Goal: Information Seeking & Learning: Learn about a topic

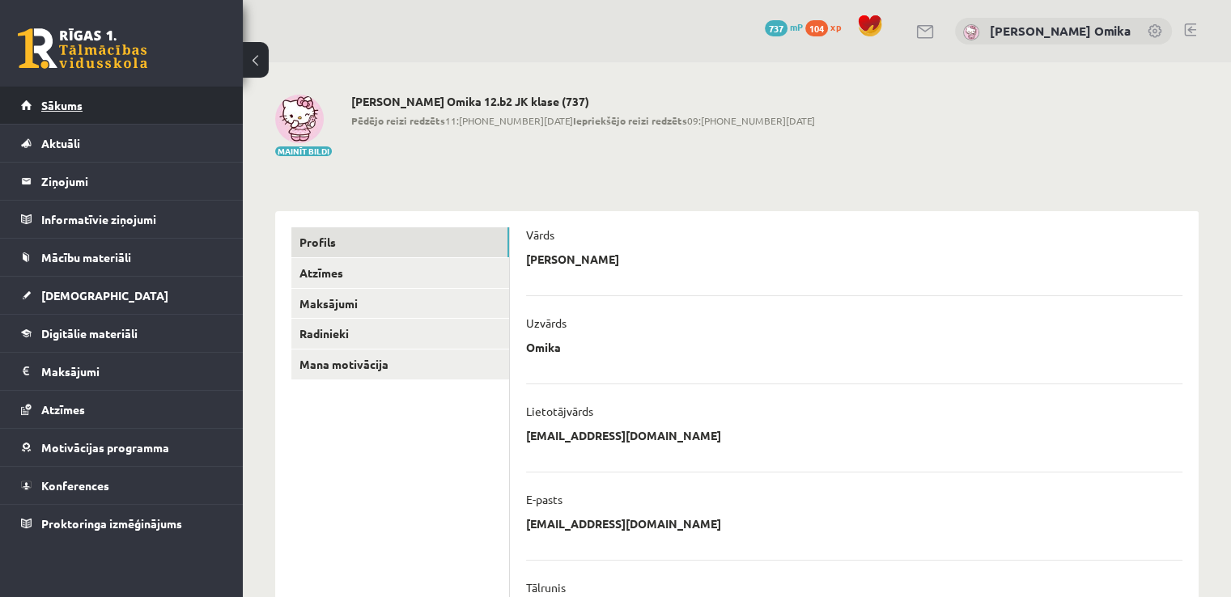
click at [73, 121] on link "Sākums" at bounding box center [122, 105] width 202 height 37
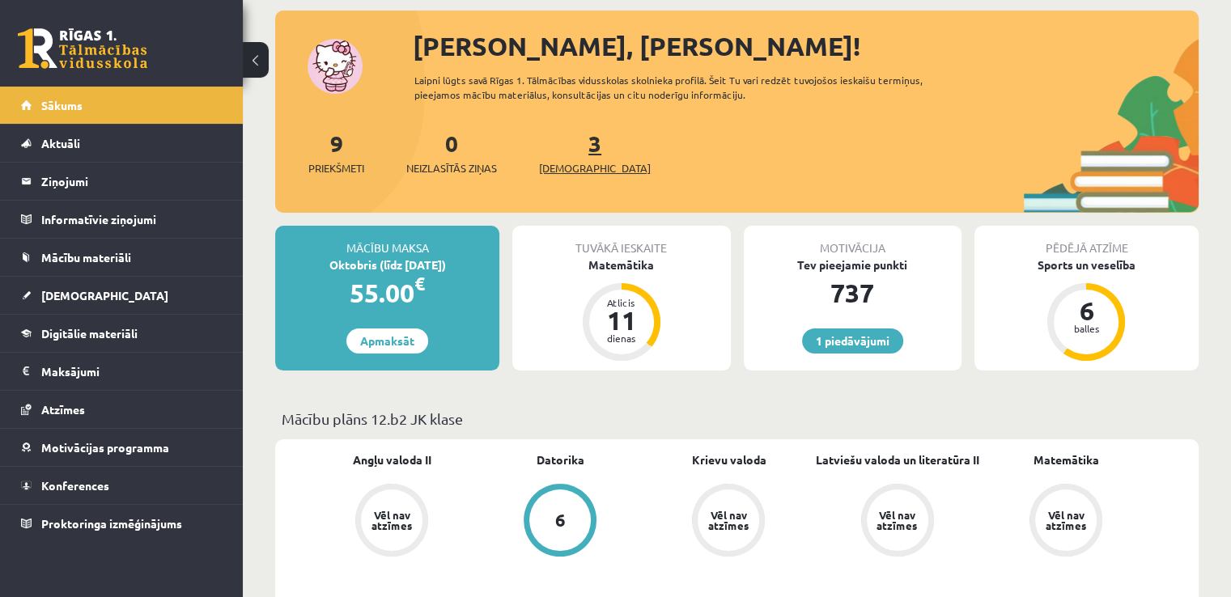
scroll to position [162, 0]
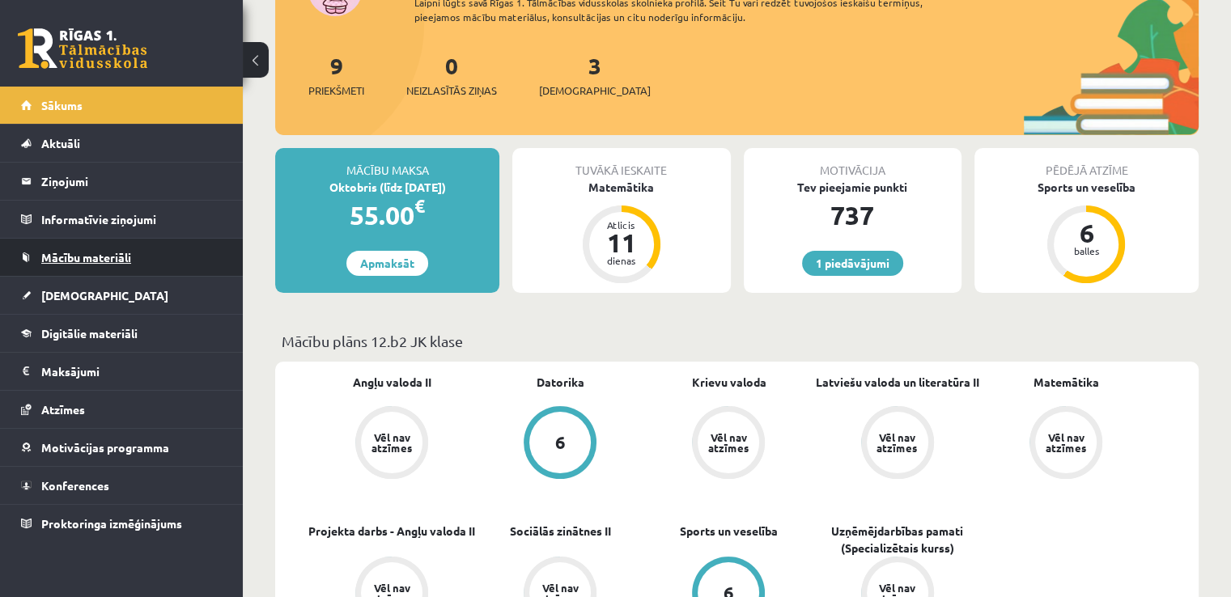
click at [96, 260] on span "Mācību materiāli" at bounding box center [86, 257] width 90 height 15
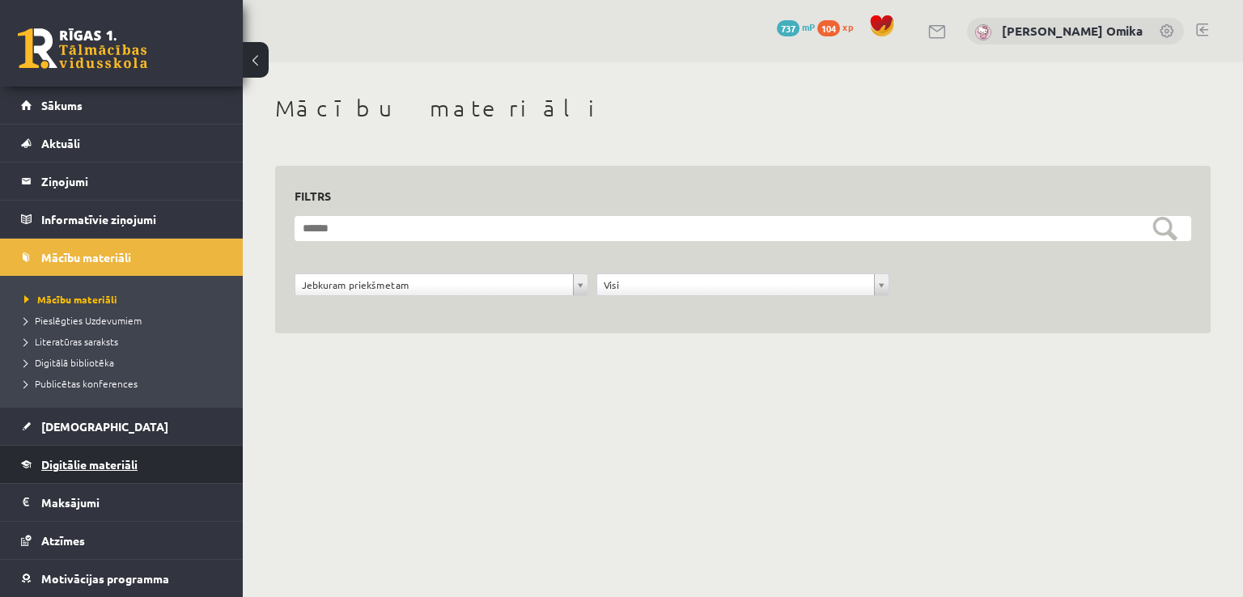
click at [121, 471] on link "Digitālie materiāli" at bounding box center [122, 464] width 202 height 37
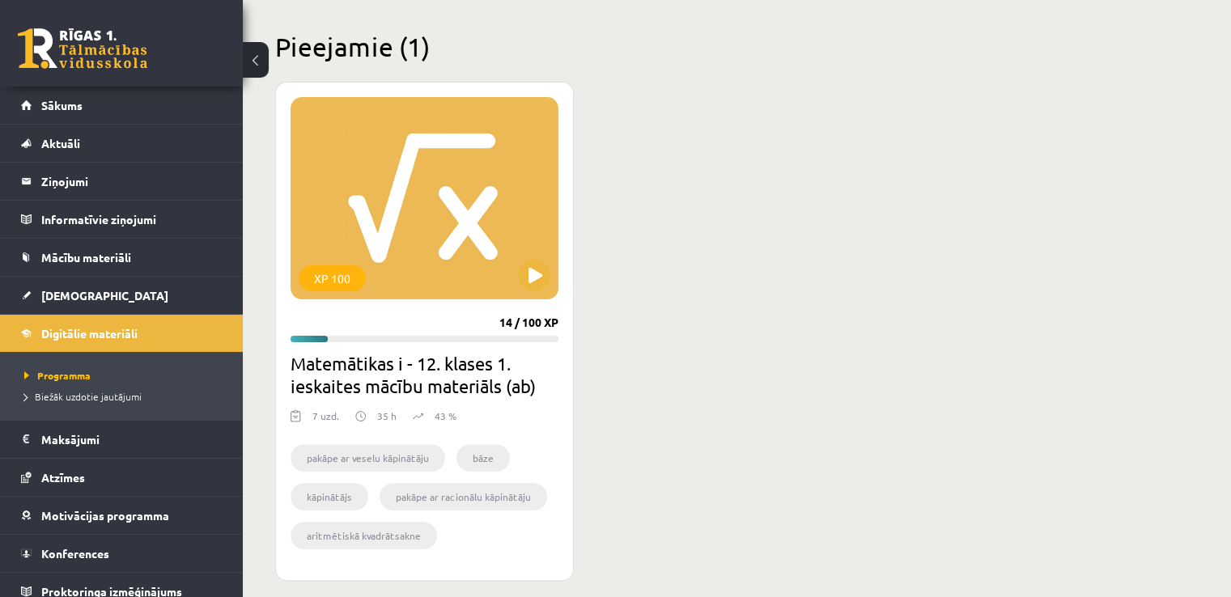
scroll to position [405, 0]
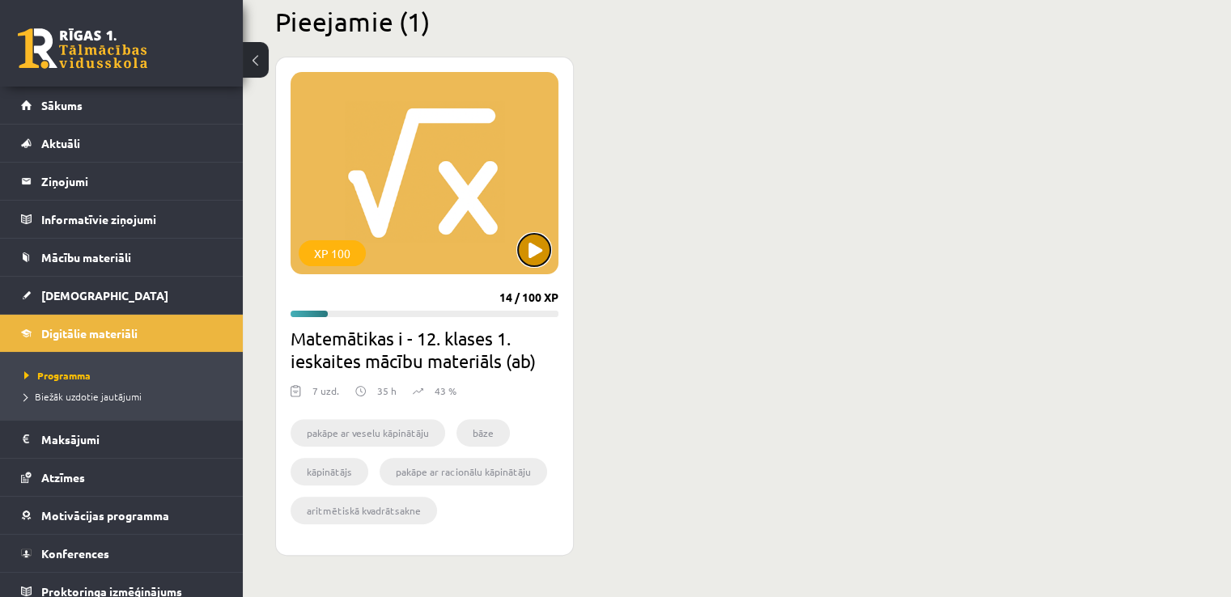
click at [531, 258] on button at bounding box center [534, 250] width 32 height 32
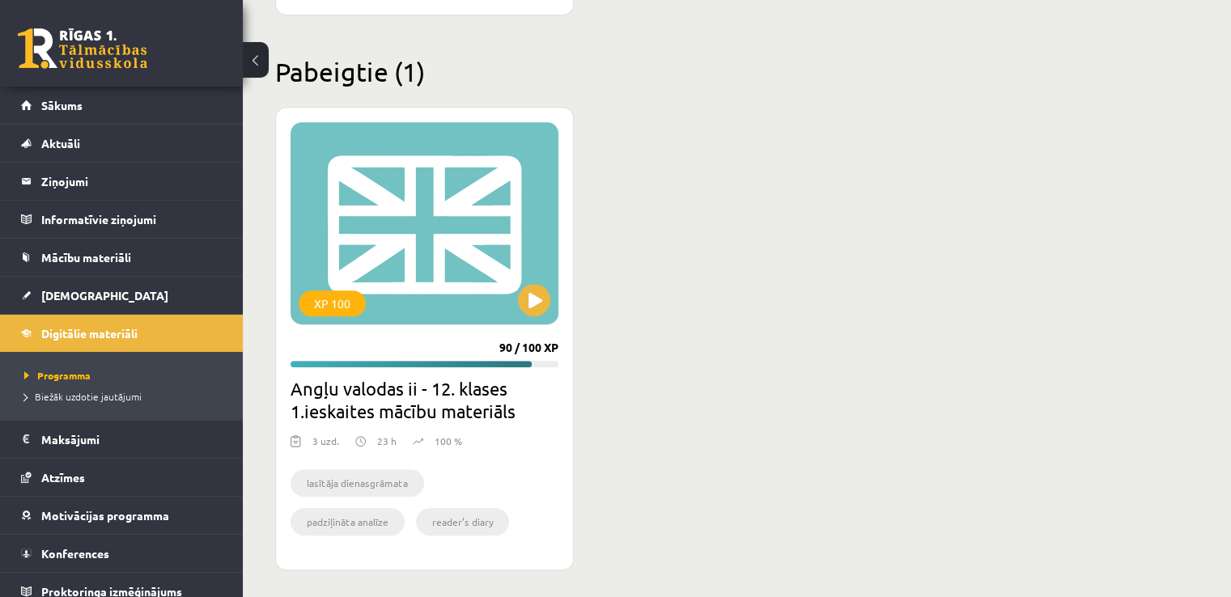
scroll to position [950, 0]
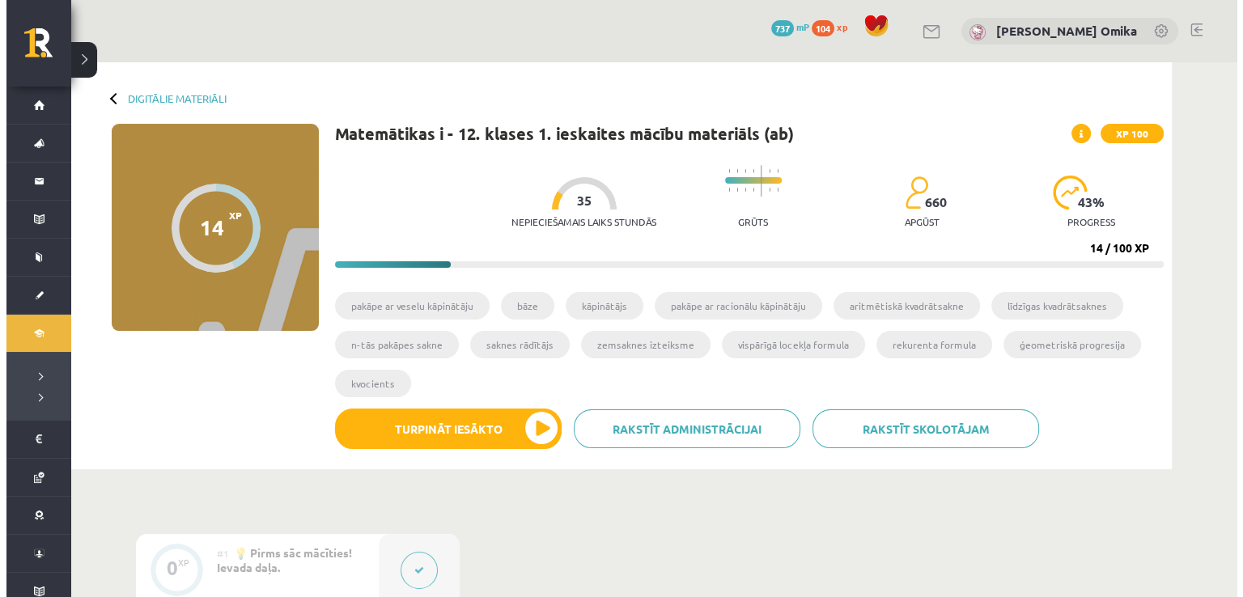
scroll to position [567, 0]
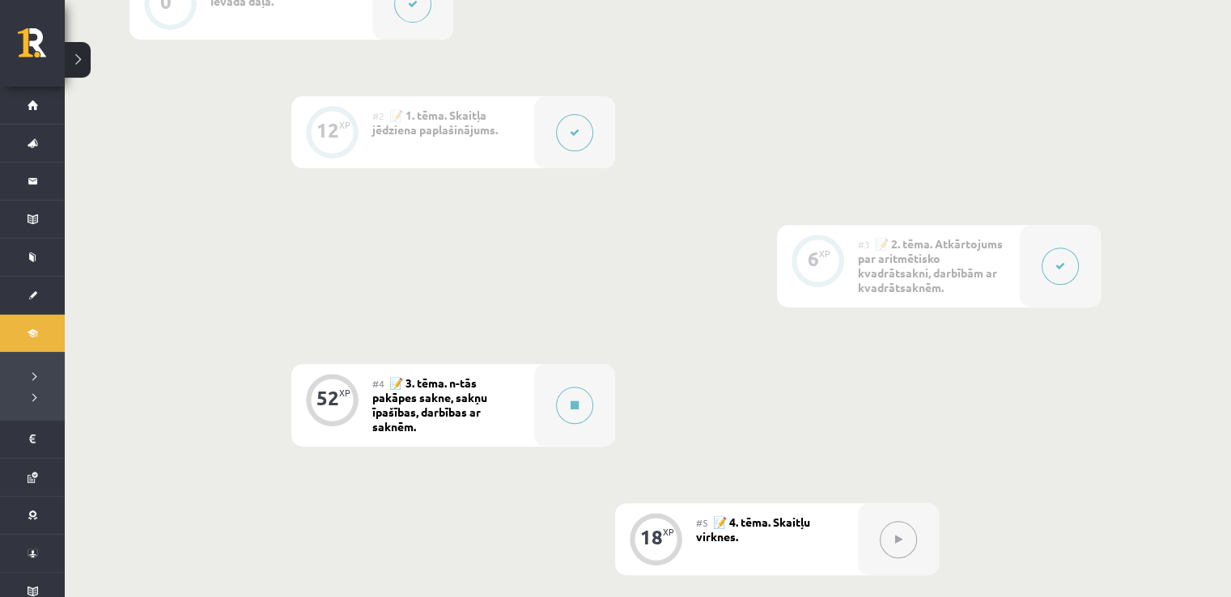
click at [1078, 264] on button at bounding box center [1060, 266] width 37 height 37
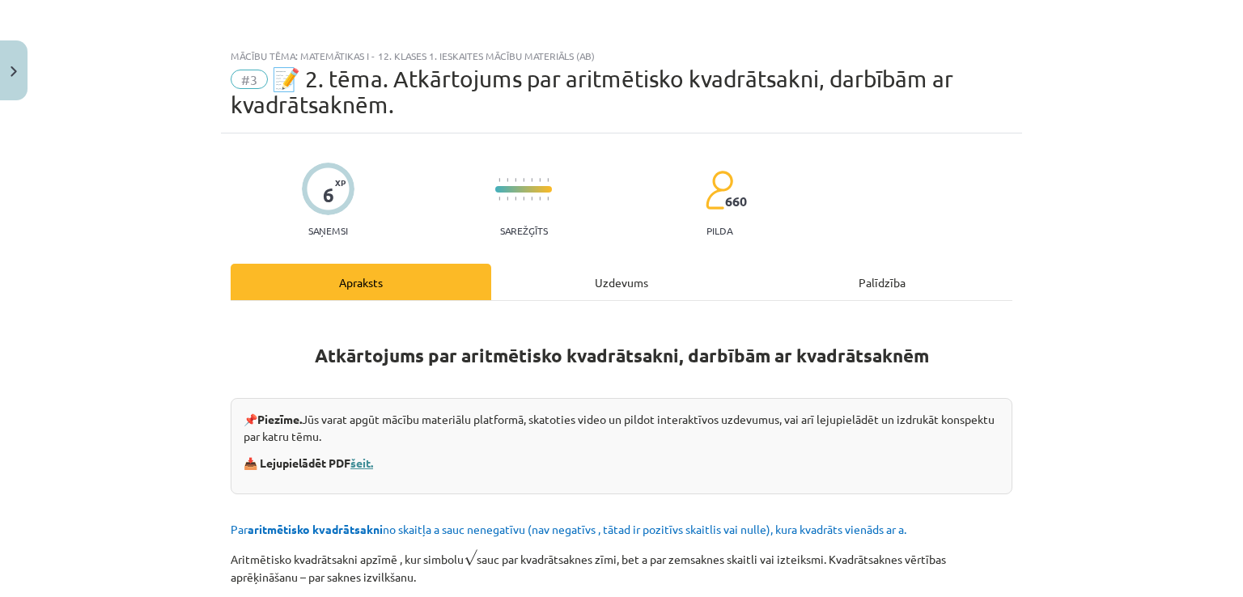
click at [357, 456] on link "šeit." at bounding box center [361, 463] width 23 height 15
click at [597, 287] on div "Uzdevums" at bounding box center [621, 282] width 261 height 36
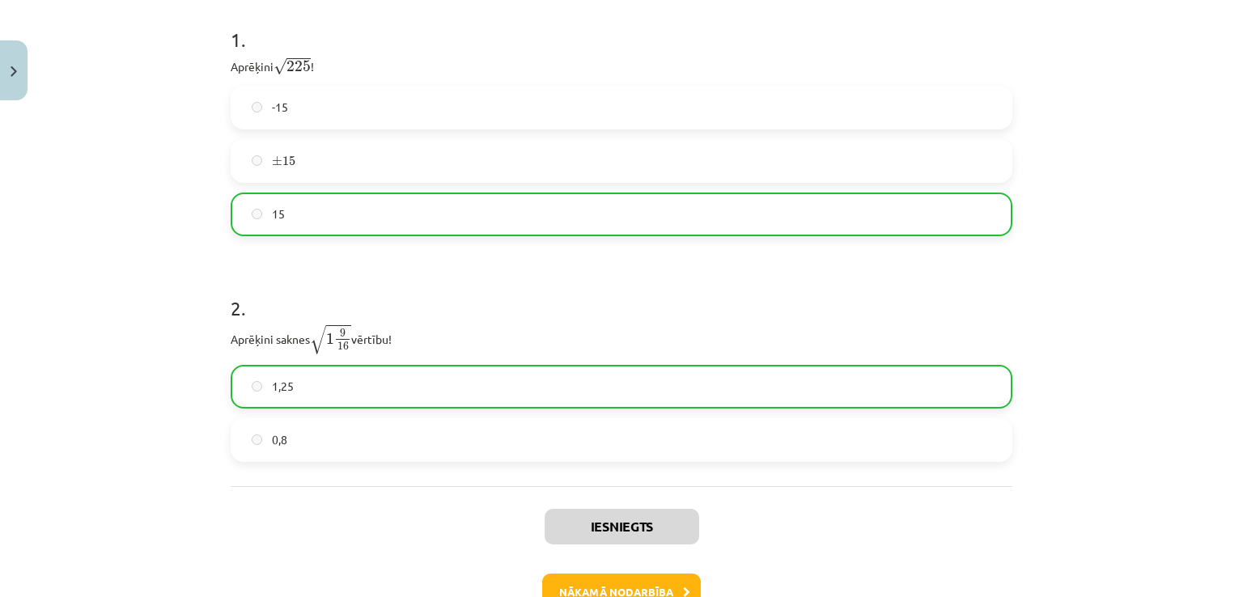
scroll to position [450, 0]
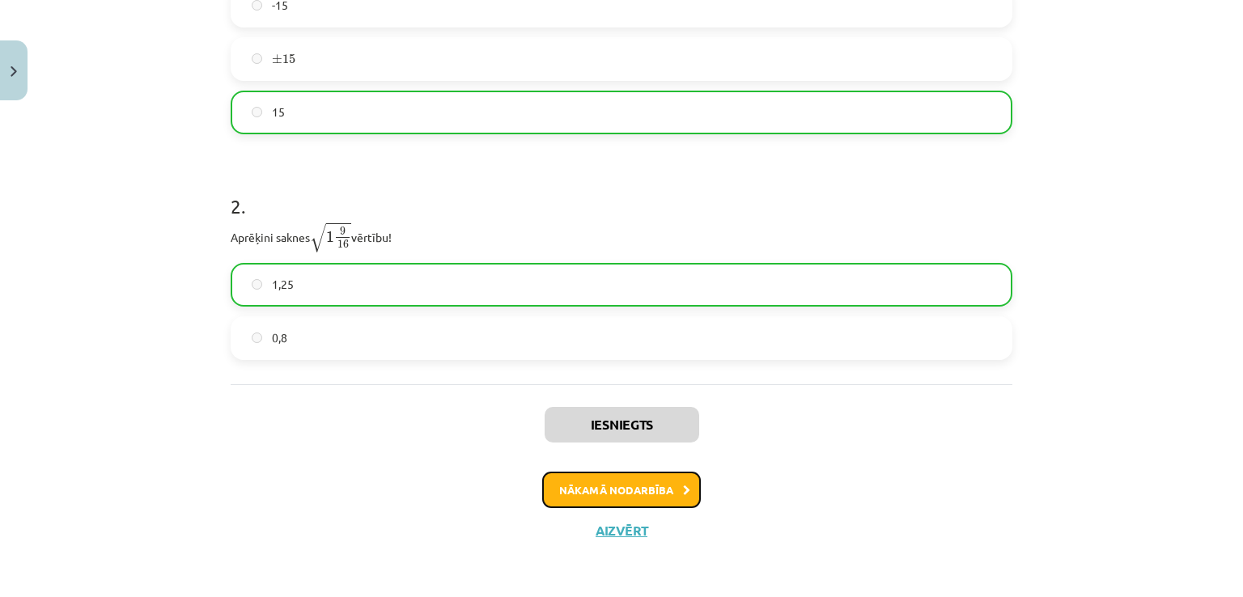
click at [622, 484] on button "Nākamā nodarbība" at bounding box center [621, 490] width 159 height 37
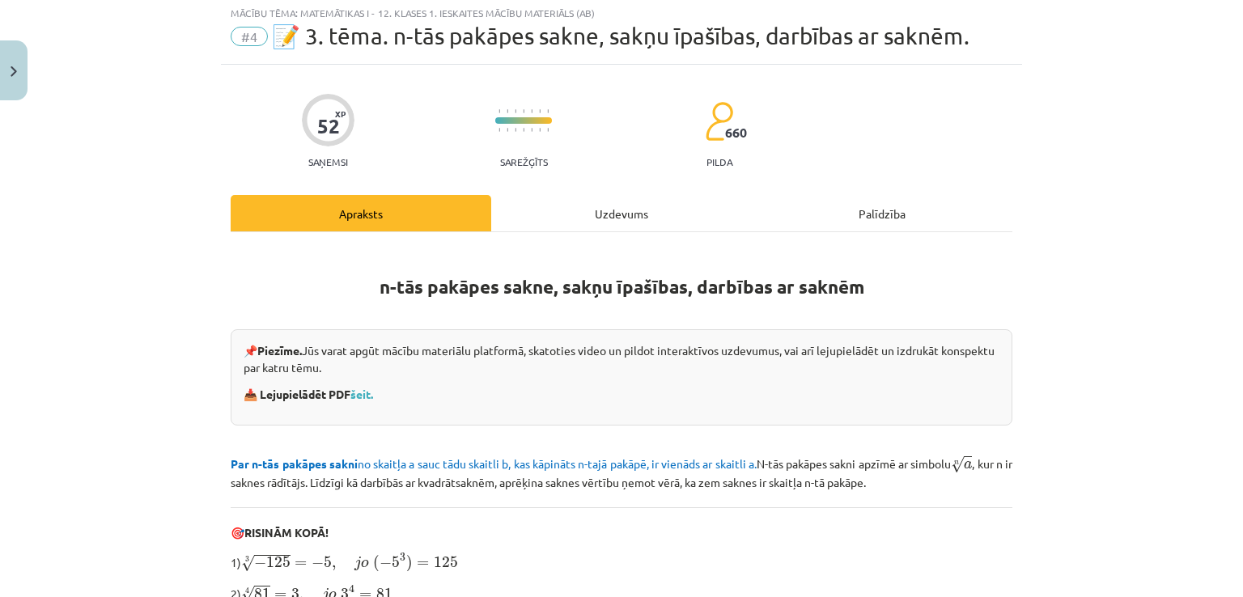
scroll to position [40, 0]
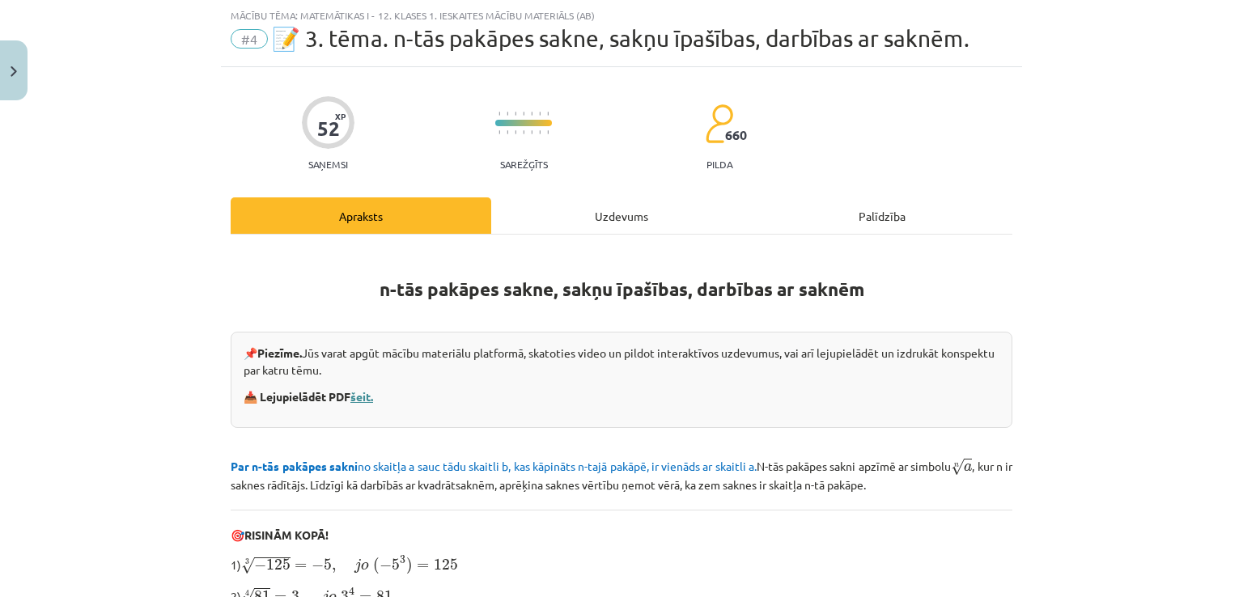
click at [356, 399] on link "šeit." at bounding box center [361, 396] width 23 height 15
